Goal: Information Seeking & Learning: Learn about a topic

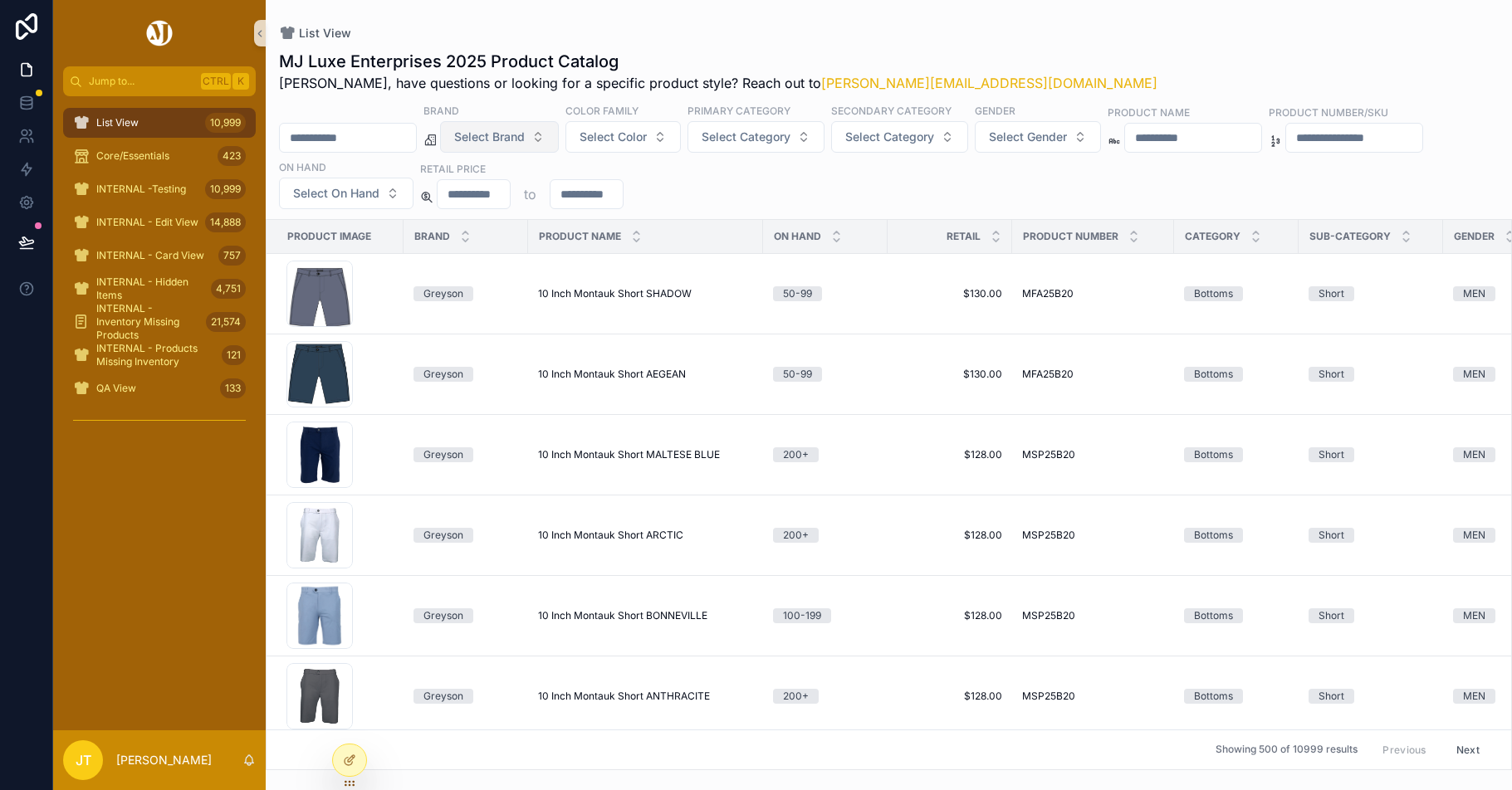
click at [525, 141] on span "Select Brand" at bounding box center [490, 137] width 71 height 17
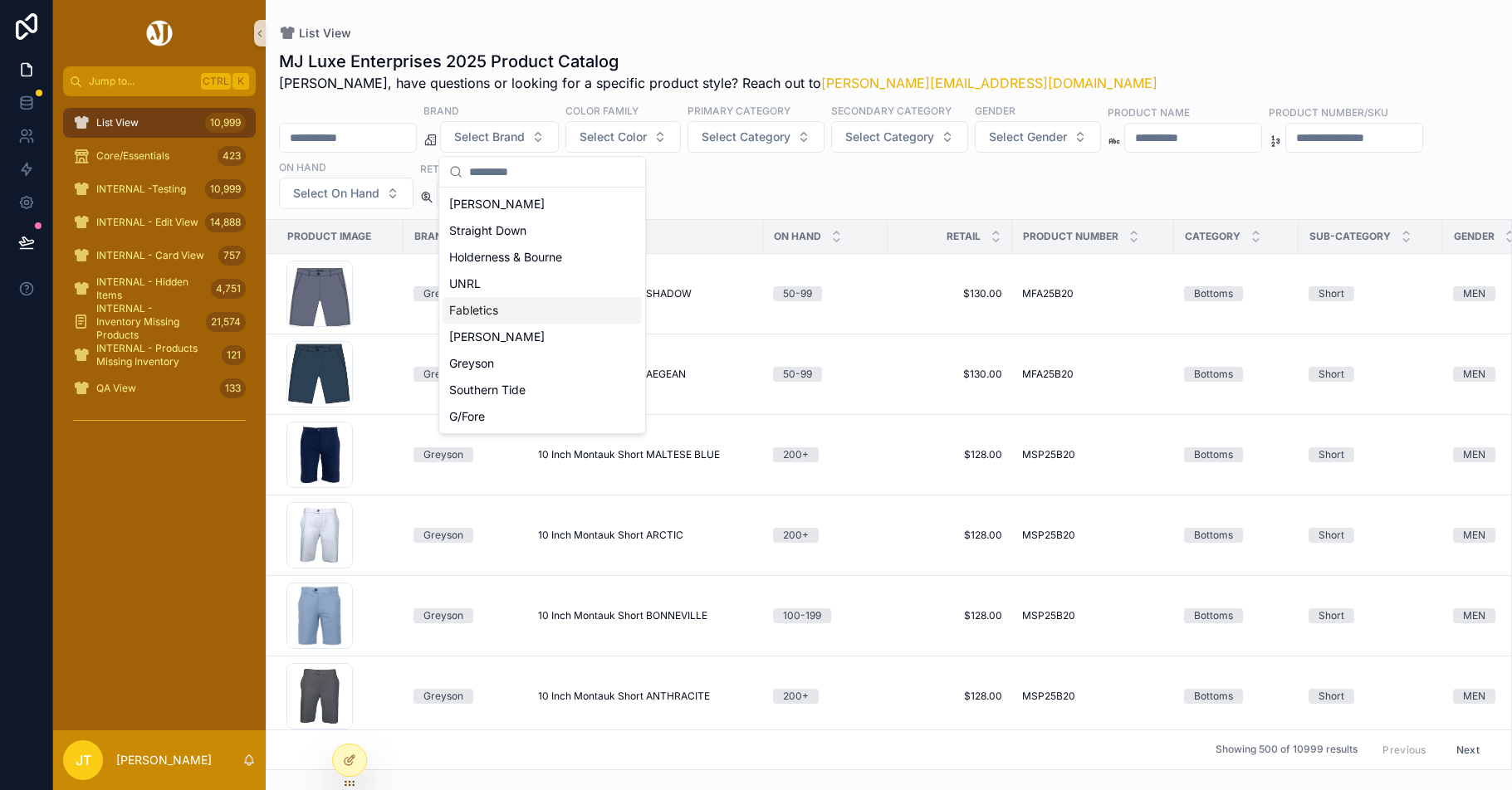
click at [487, 310] on div "Fabletics" at bounding box center [542, 310] width 200 height 27
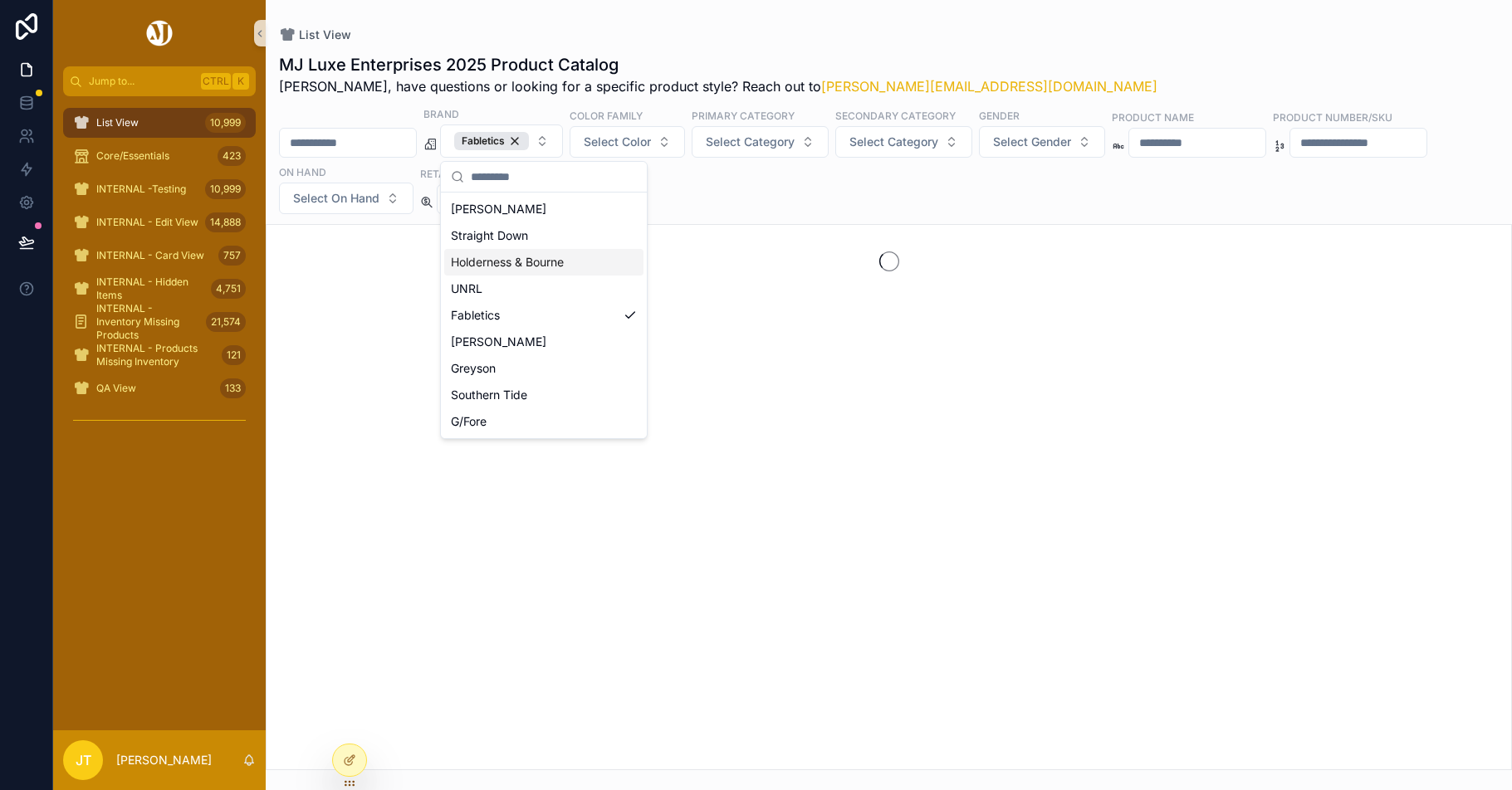
click at [319, 145] on input "scrollable content" at bounding box center [348, 142] width 137 height 24
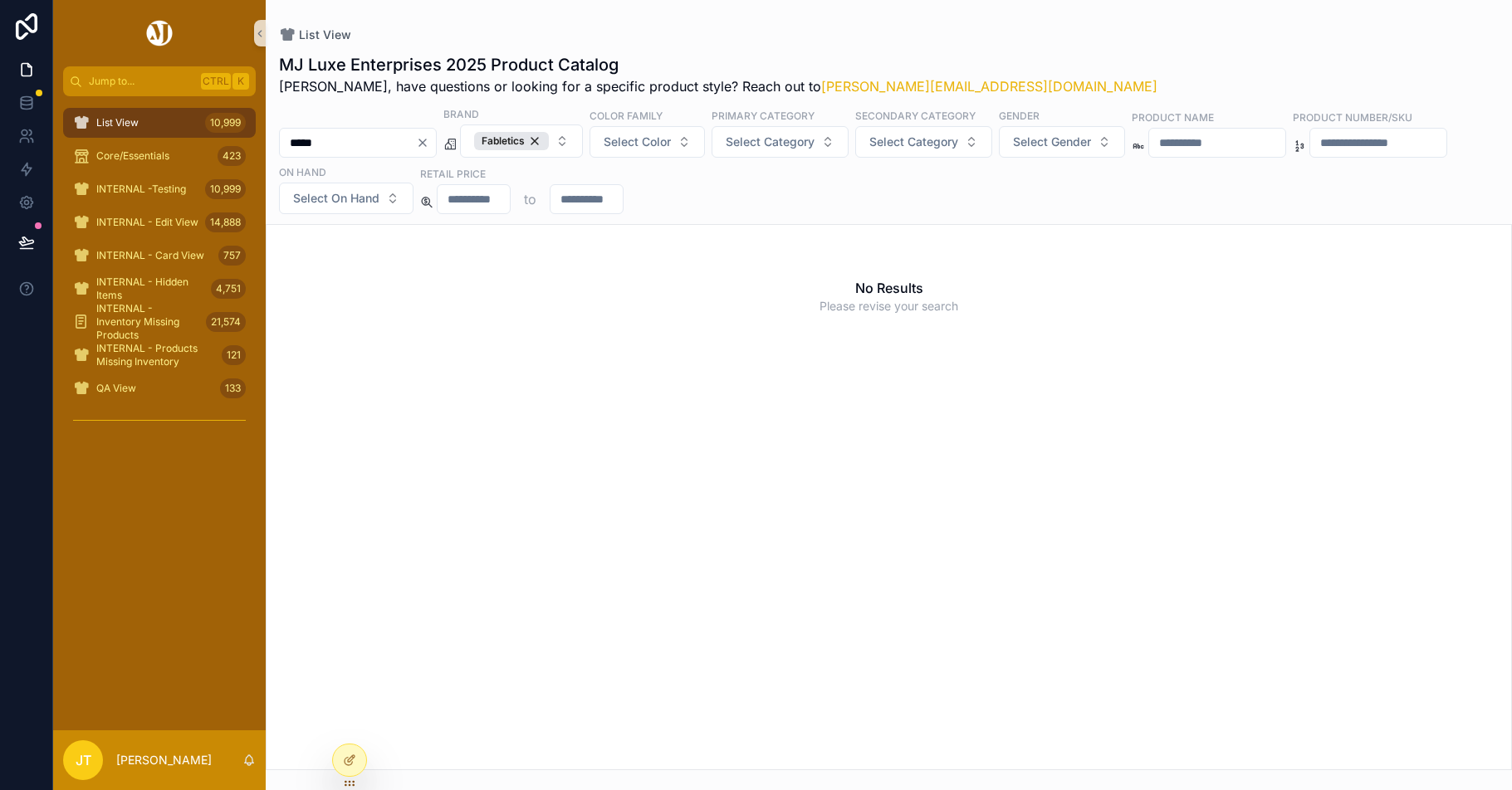
type input "*****"
click at [430, 144] on icon "Clear" at bounding box center [423, 143] width 14 height 14
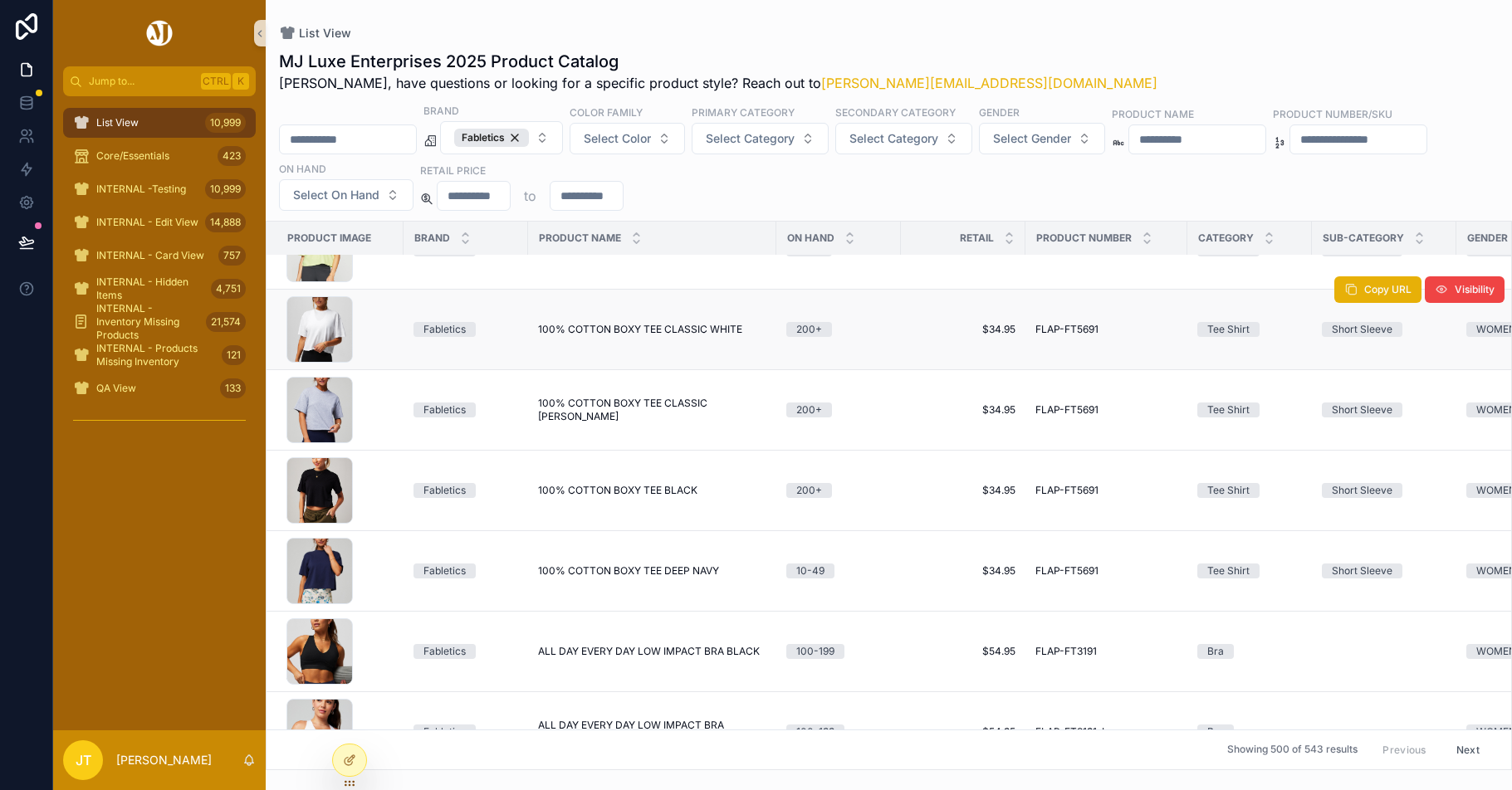
scroll to position [83, 0]
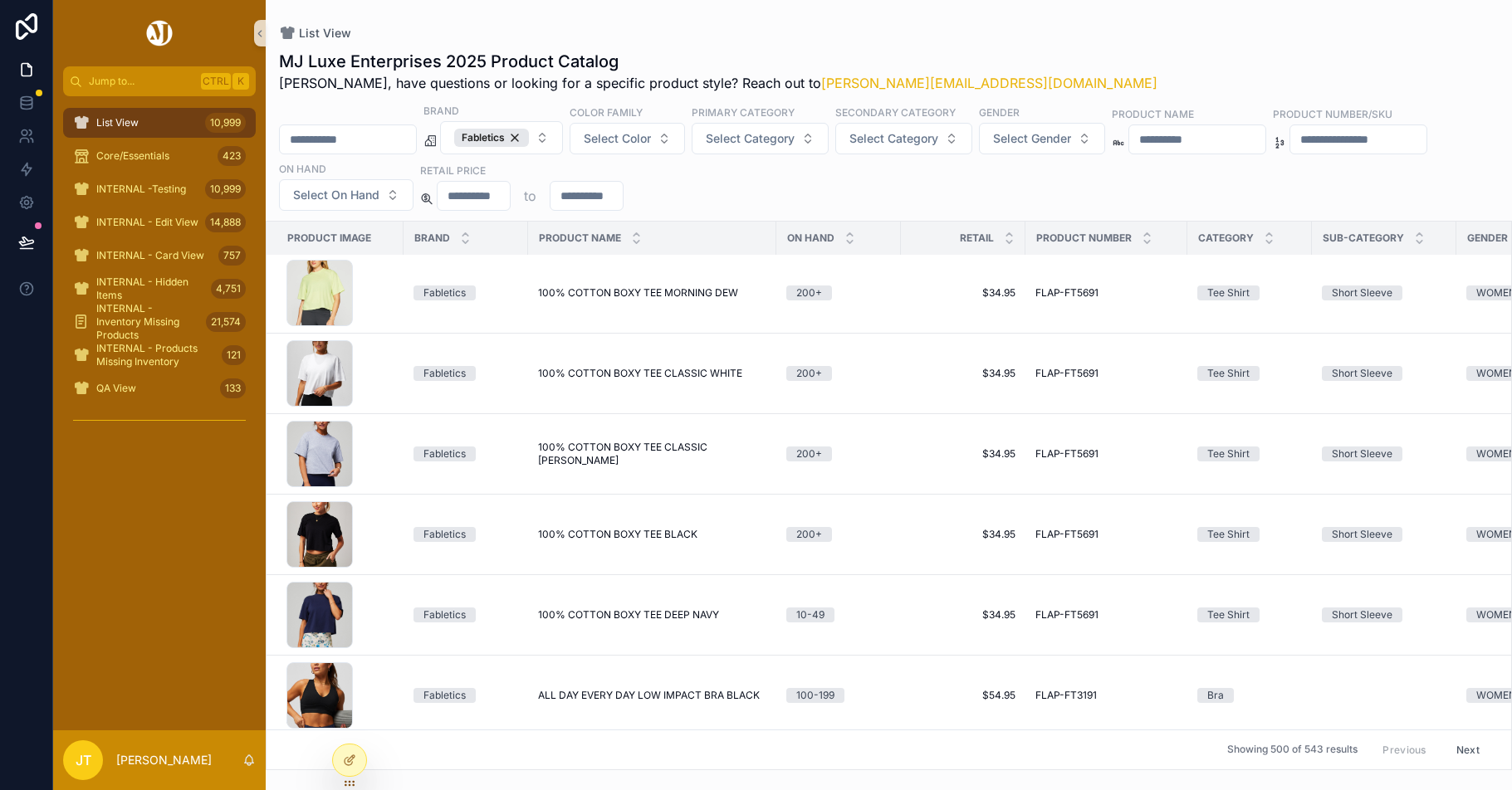
click at [316, 126] on div "scrollable content" at bounding box center [348, 140] width 138 height 29
click at [304, 144] on input "scrollable content" at bounding box center [348, 140] width 137 height 24
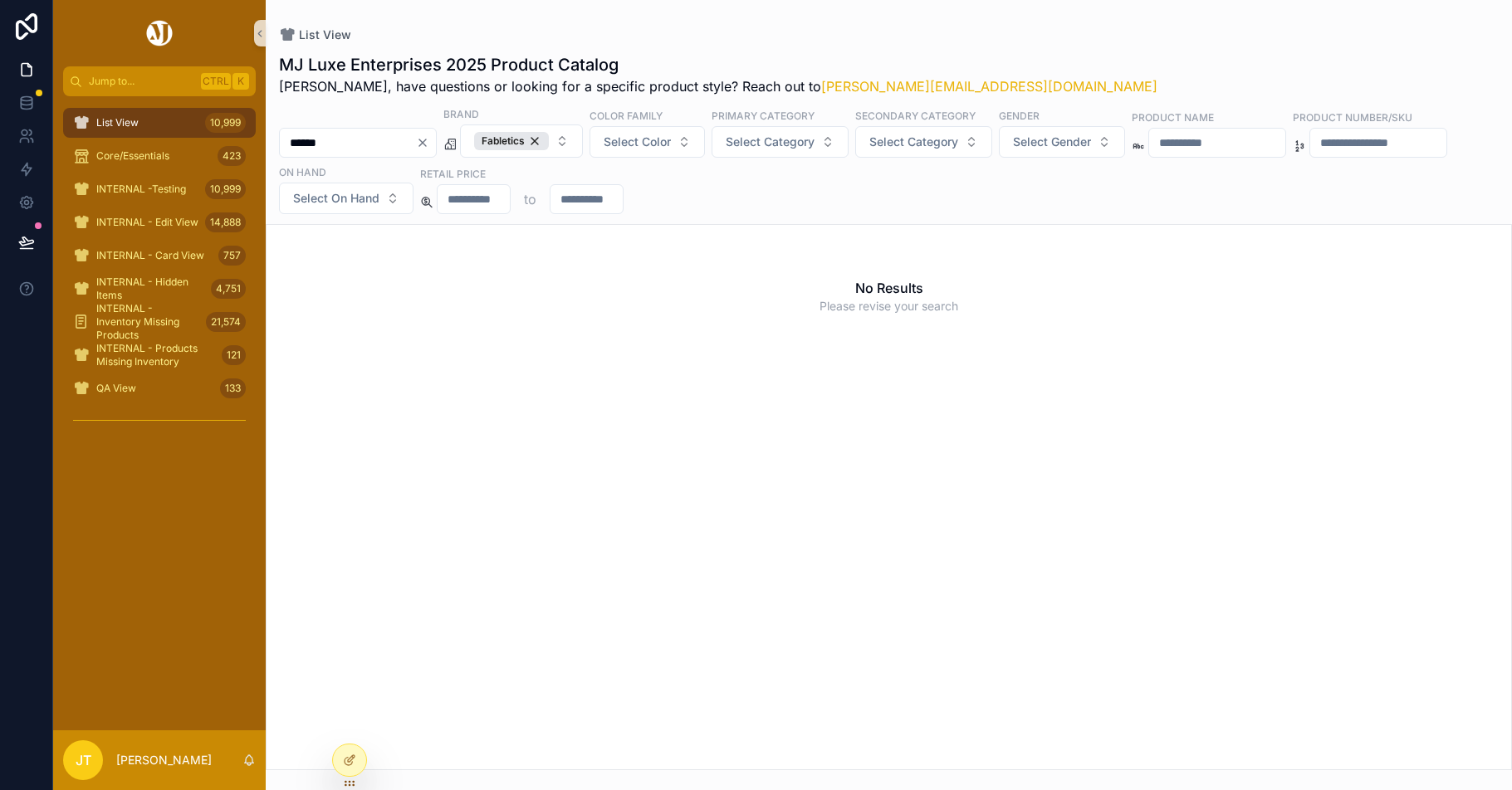
click at [341, 138] on input "******" at bounding box center [348, 142] width 137 height 24
type input "*"
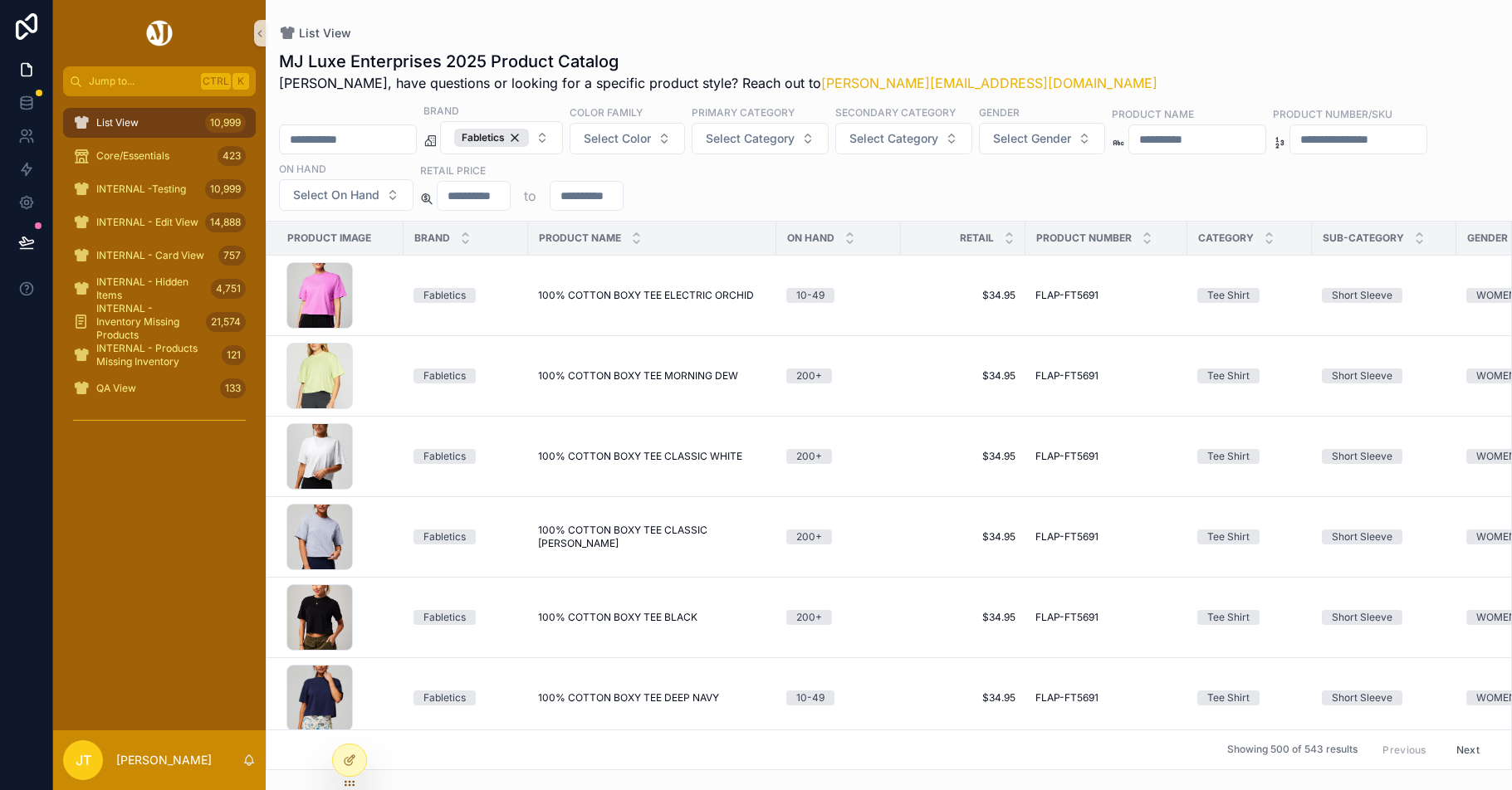
click at [732, 32] on div "List View" at bounding box center [889, 33] width 1220 height 14
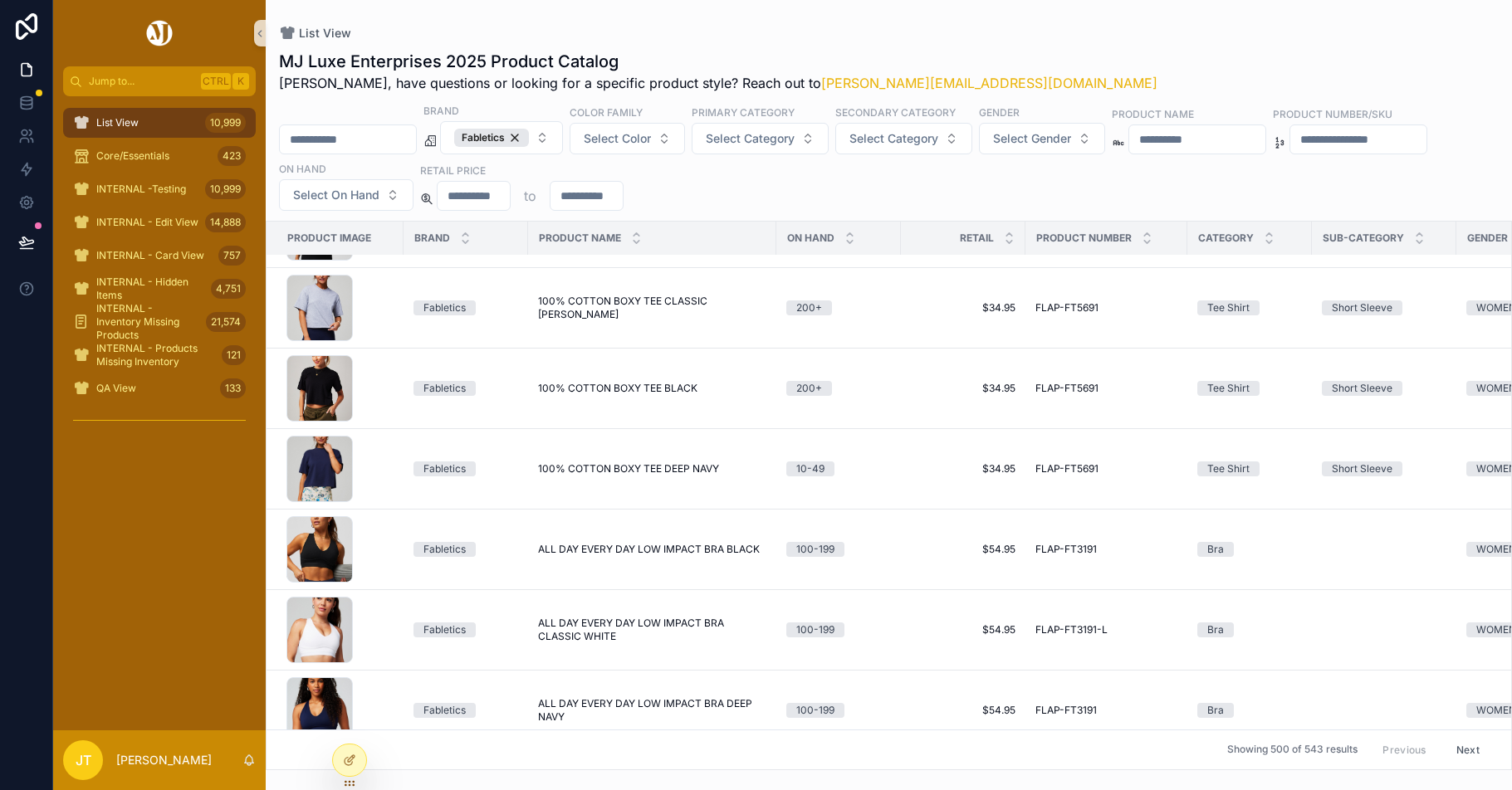
scroll to position [166, 0]
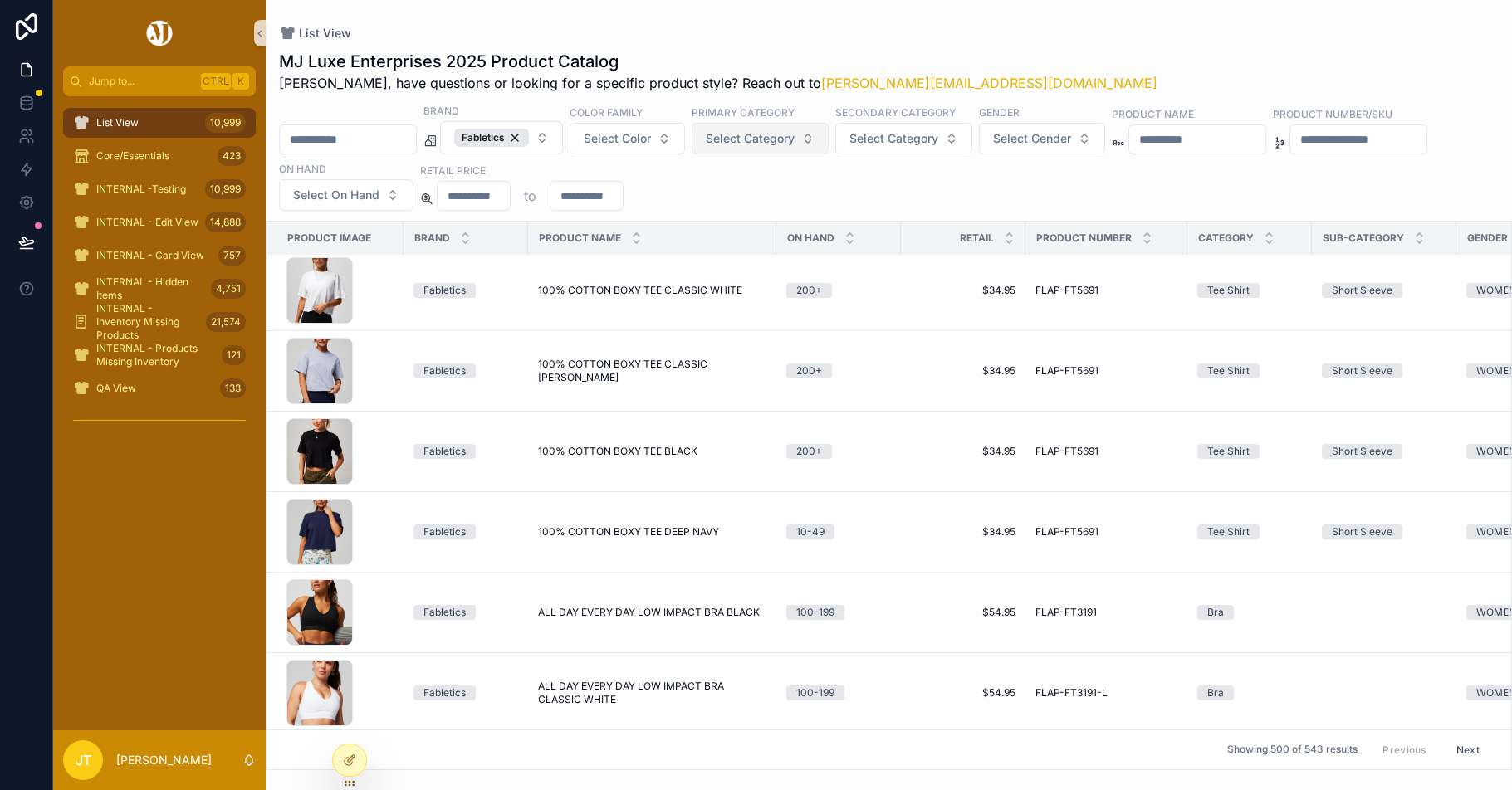
click at [829, 141] on button "Select Category" at bounding box center [760, 139] width 137 height 31
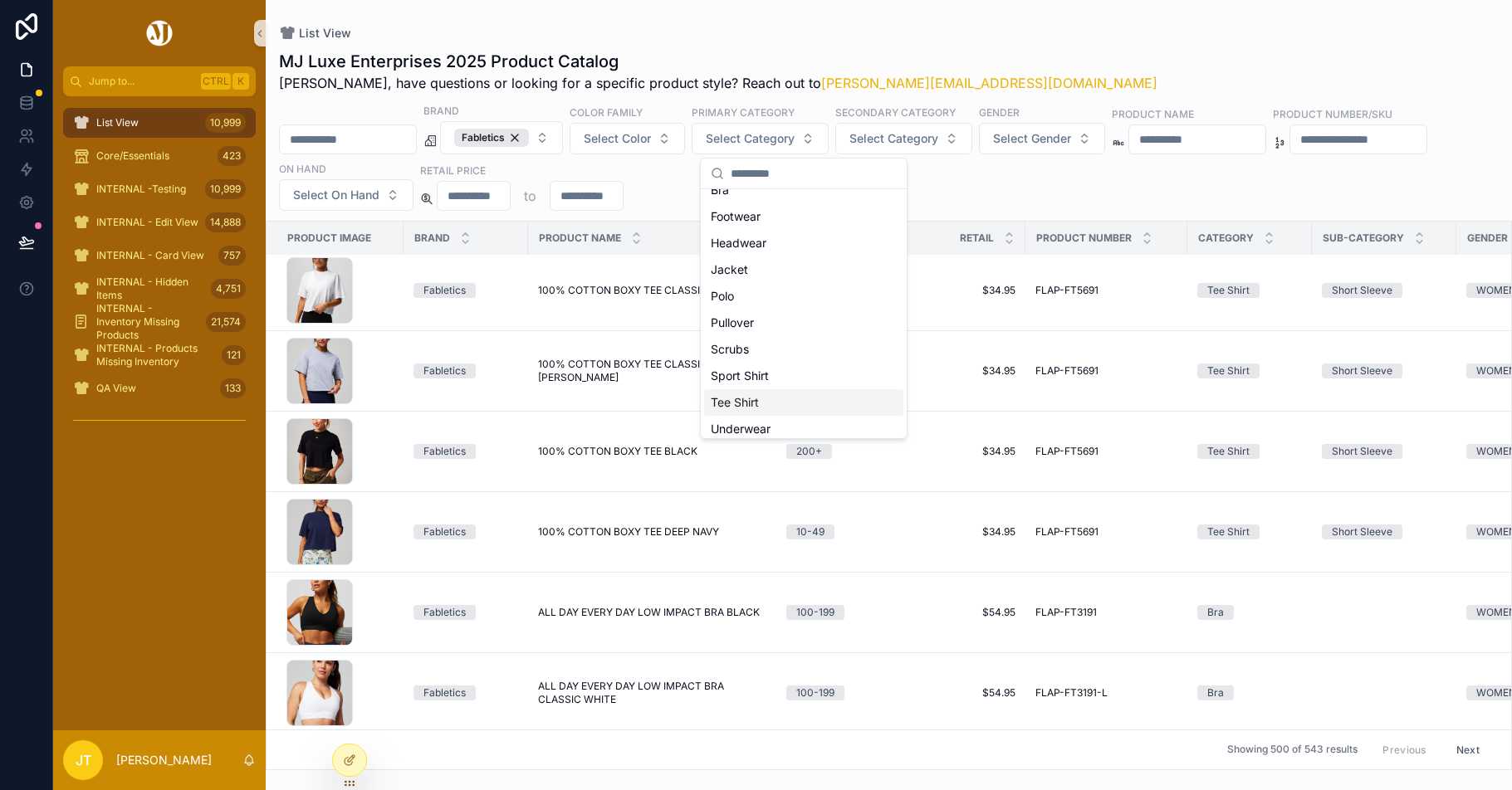
scroll to position [0, 0]
click at [740, 417] on div "Bottom" at bounding box center [803, 422] width 200 height 27
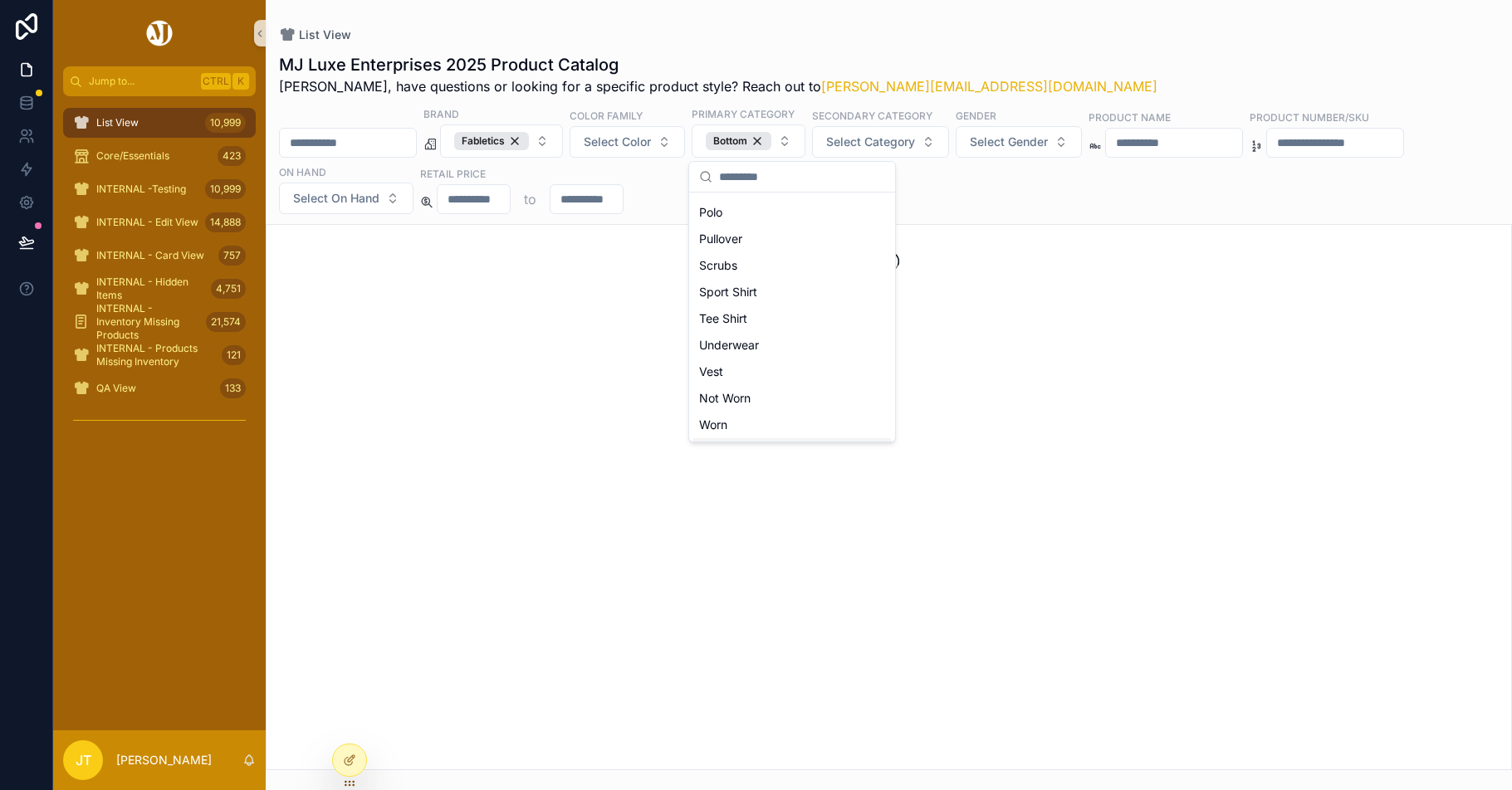
scroll to position [209, 0]
click at [875, 26] on div "List View MJ Luxe Enterprises 2025 Product Catalog [PERSON_NAME], have question…" at bounding box center [889, 385] width 1247 height 770
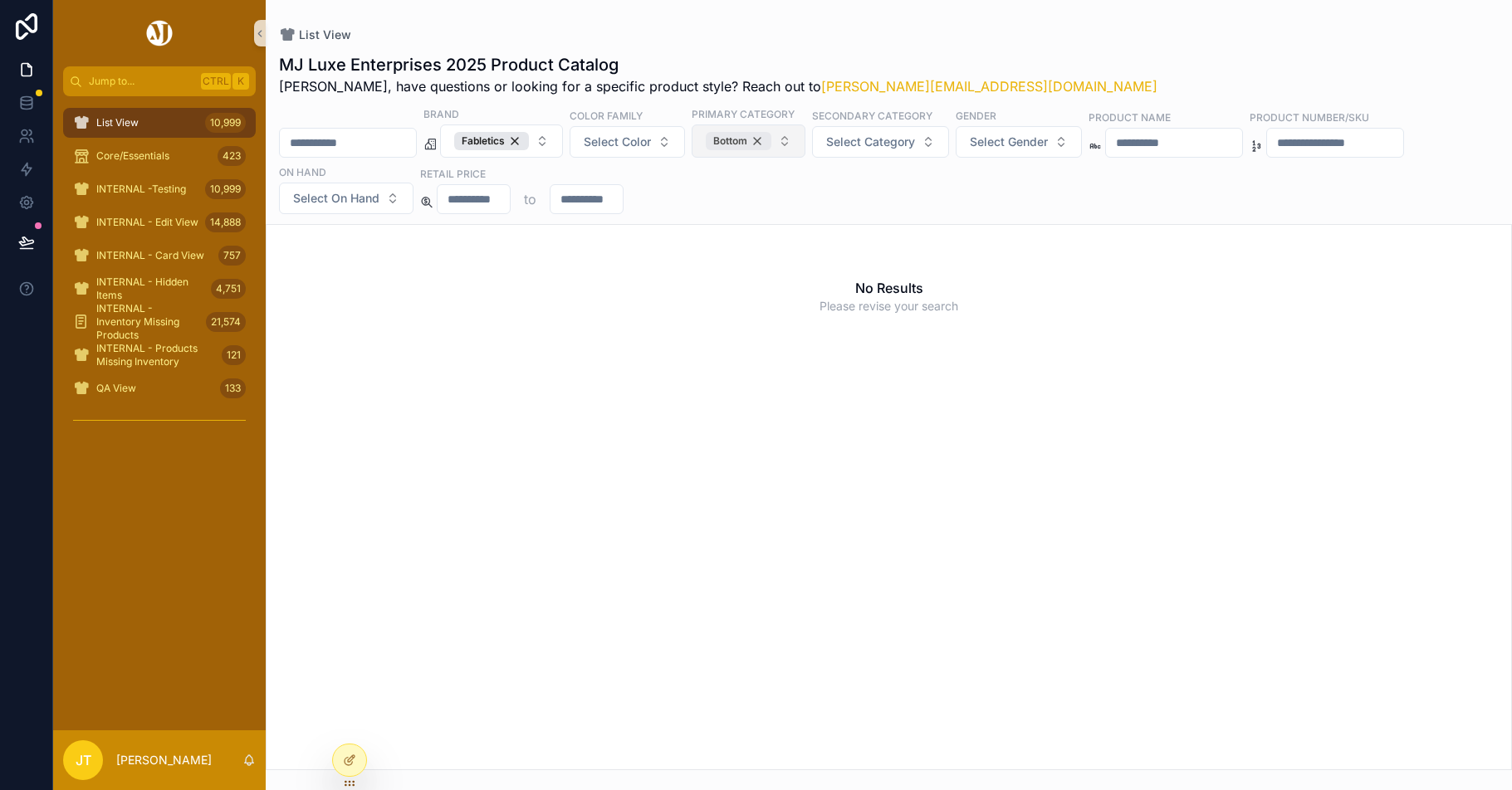
click at [772, 141] on div "Bottom" at bounding box center [738, 141] width 66 height 19
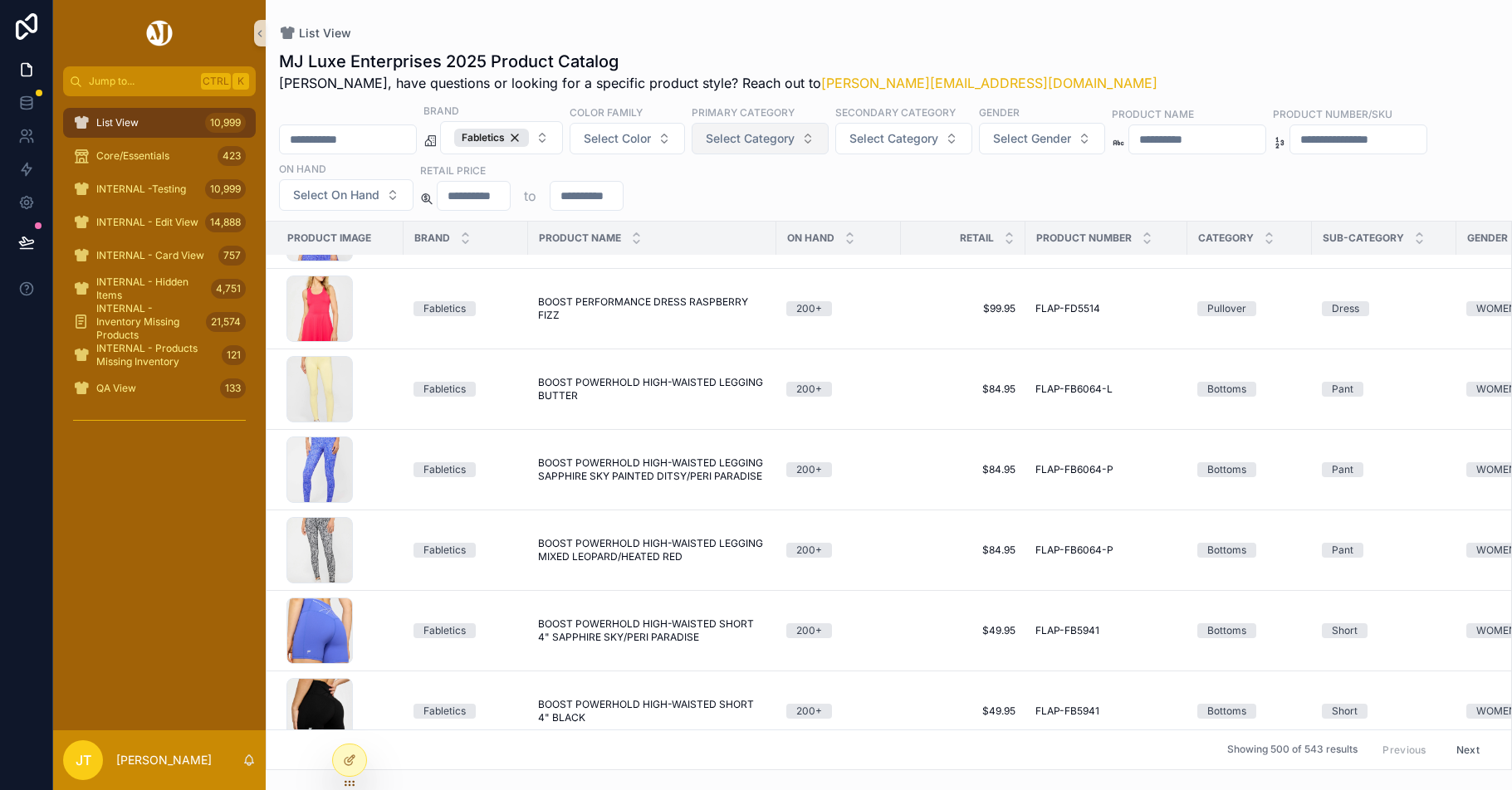
scroll to position [1743, 0]
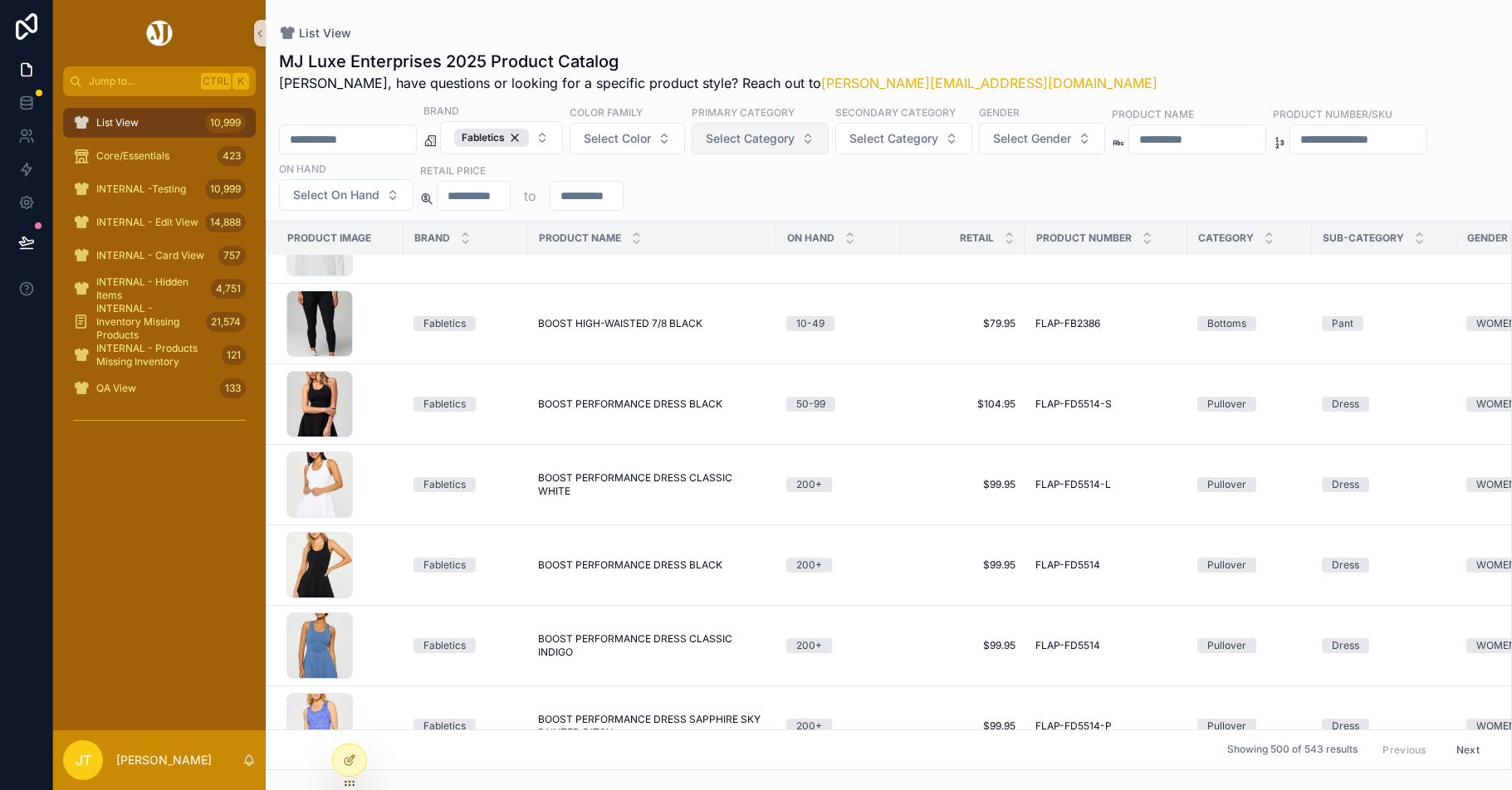
click at [829, 141] on button "Select Category" at bounding box center [760, 139] width 137 height 31
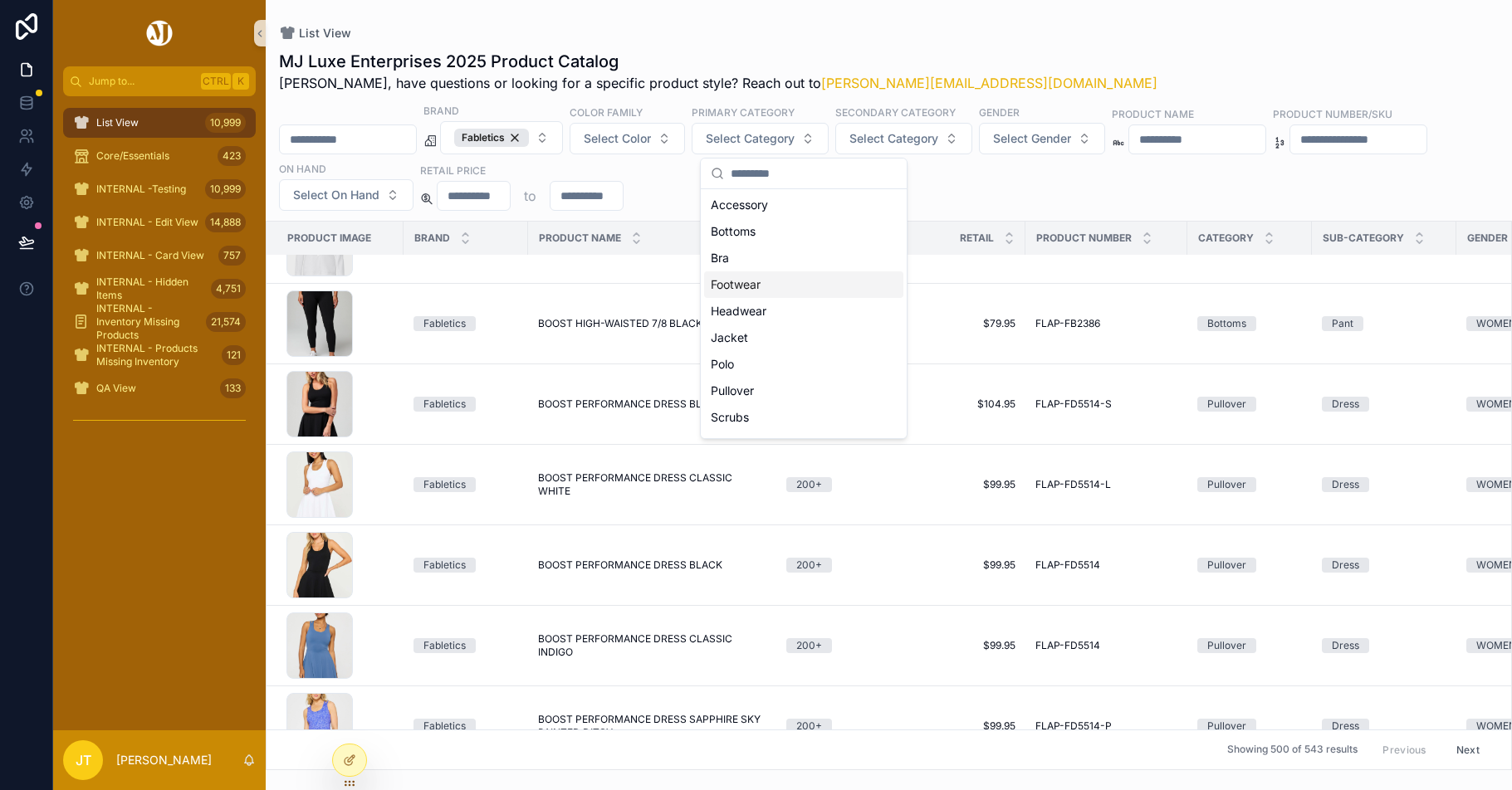
scroll to position [0, 0]
click at [937, 139] on span "Select Category" at bounding box center [894, 139] width 88 height 17
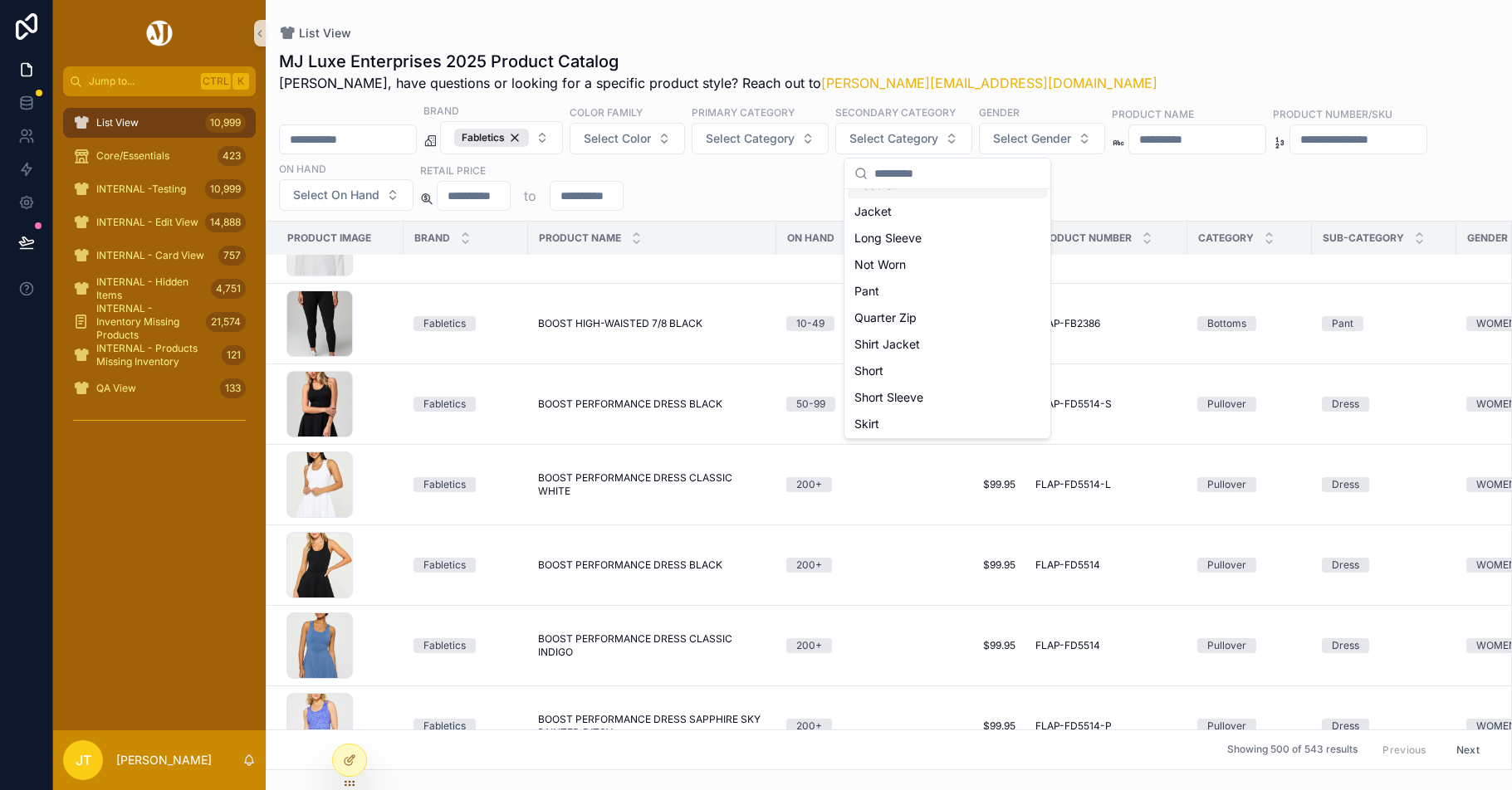
scroll to position [388, 0]
click at [874, 294] on div "Skirt" at bounding box center [947, 295] width 200 height 27
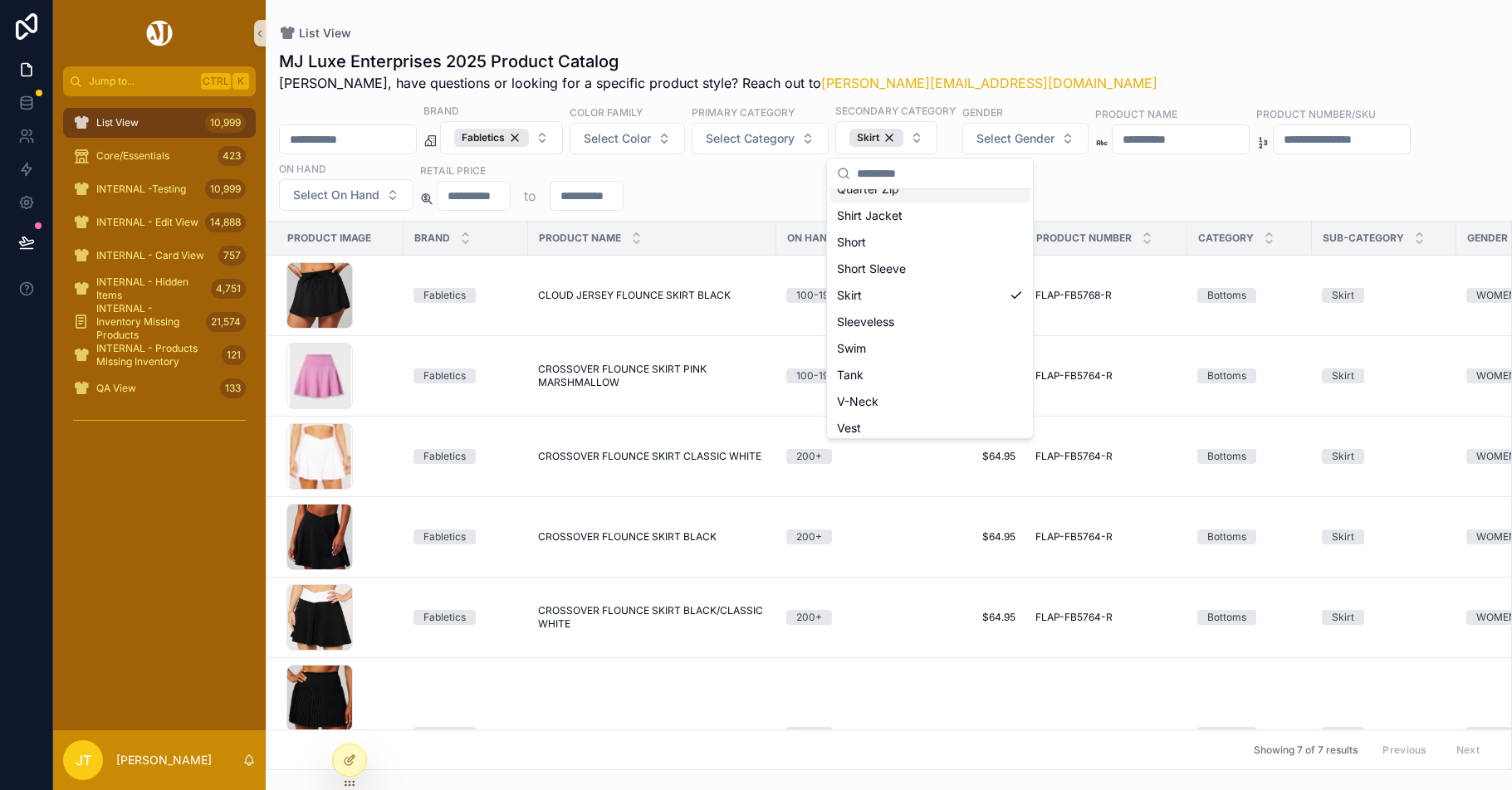
click at [1036, 6] on div "List View MJ Luxe Enterprises 2025 Product Catalog [PERSON_NAME], have question…" at bounding box center [889, 385] width 1247 height 770
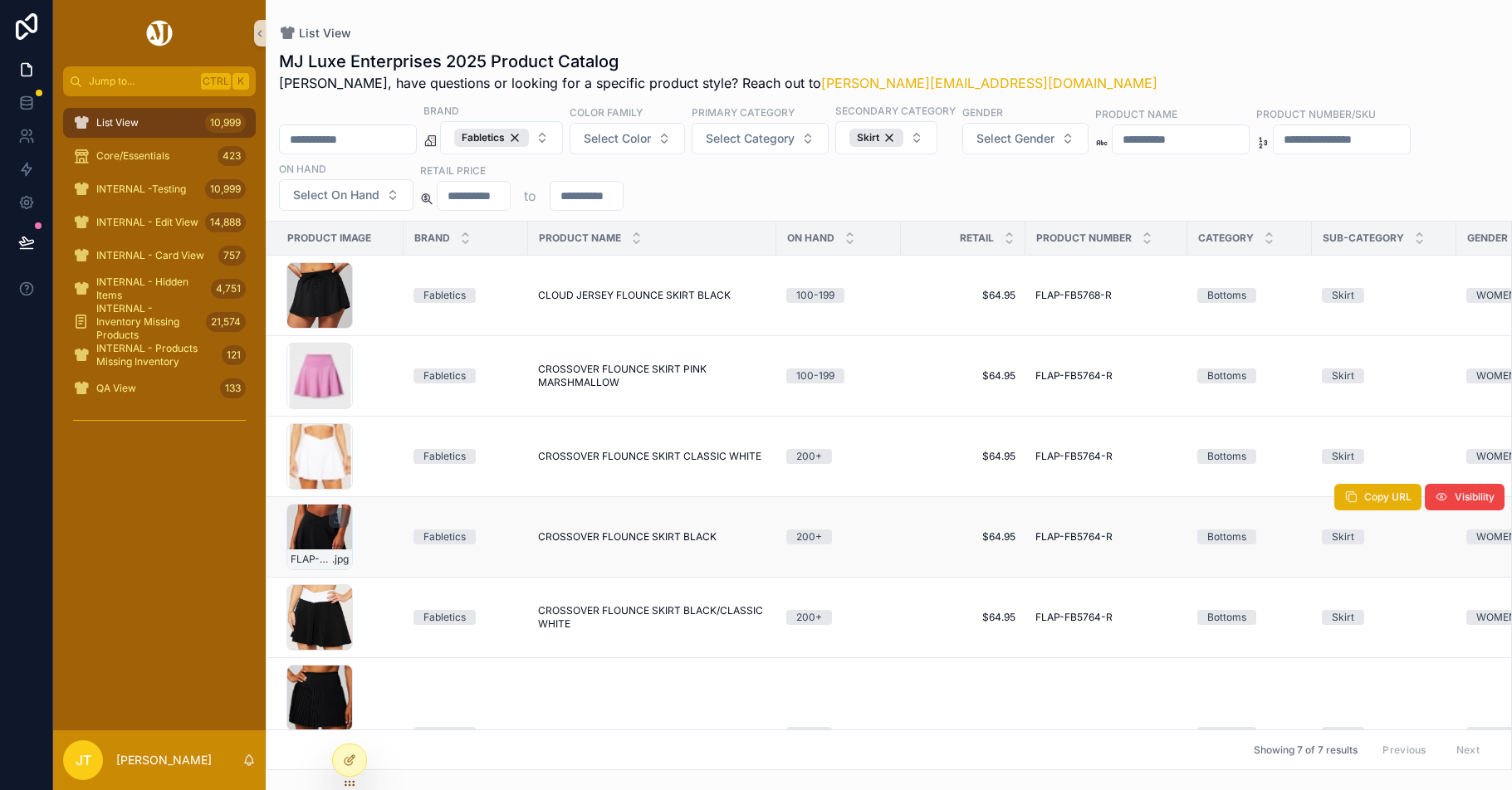
click at [320, 537] on div "FLAP-FB5764-R_BLACK_1 .jpg" at bounding box center [320, 537] width 67 height 67
click at [19, 136] on icon at bounding box center [27, 136] width 17 height 17
